Goal: Task Accomplishment & Management: Use online tool/utility

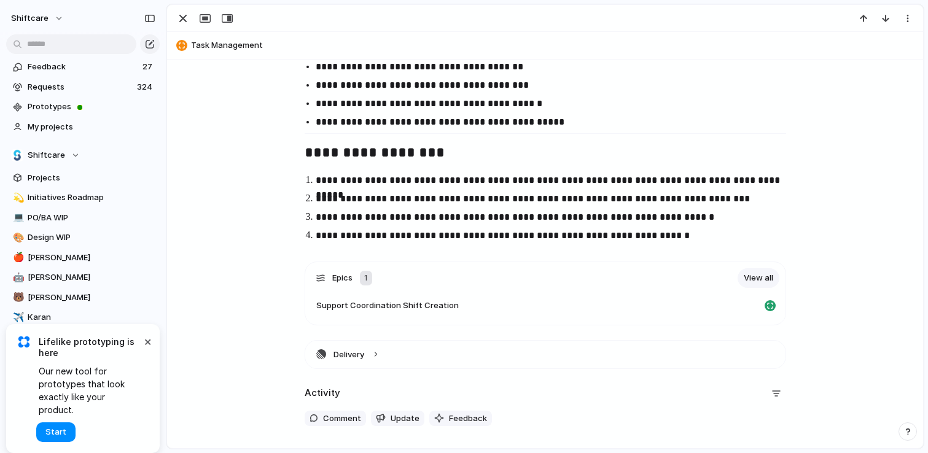
scroll to position [2471, 0]
